Goal: Task Accomplishment & Management: Use online tool/utility

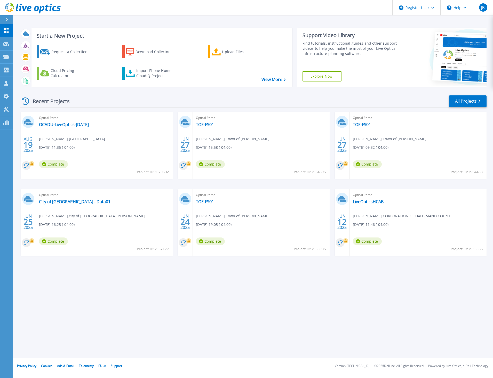
click at [10, 18] on div at bounding box center [9, 19] width 8 height 9
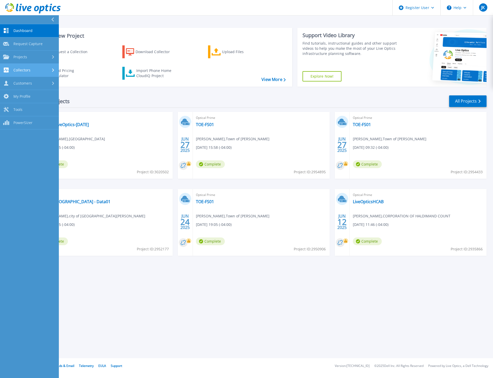
click at [26, 68] on span "Collectors" at bounding box center [21, 70] width 17 height 5
click at [26, 53] on link "Projects Projects" at bounding box center [29, 57] width 59 height 13
click at [26, 85] on link "Upload SIOKIT & Files" at bounding box center [29, 83] width 59 height 13
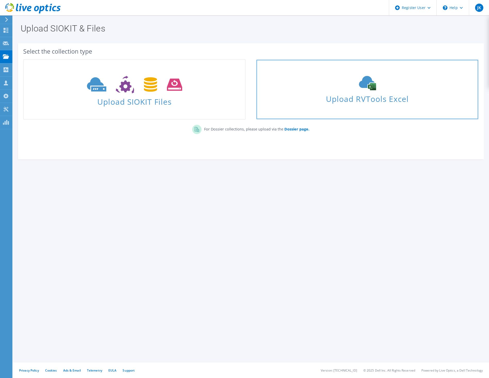
click at [344, 94] on span "Upload RVTools Excel" at bounding box center [366, 97] width 221 height 11
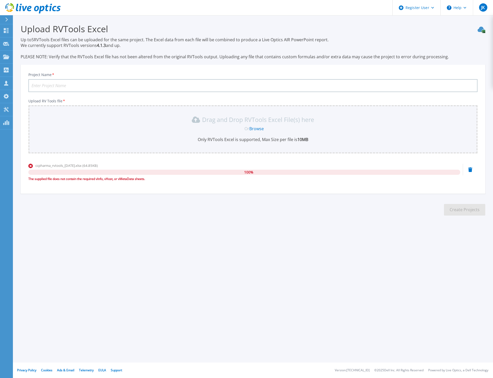
click at [260, 129] on link "Browse" at bounding box center [256, 129] width 14 height 6
click at [471, 169] on icon at bounding box center [470, 169] width 4 height 5
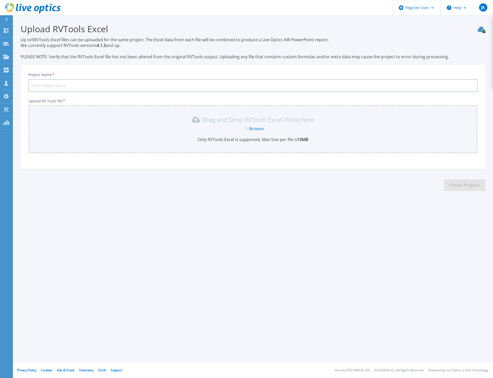
click at [255, 129] on link "Browse" at bounding box center [256, 129] width 14 height 6
